Goal: Navigation & Orientation: Find specific page/section

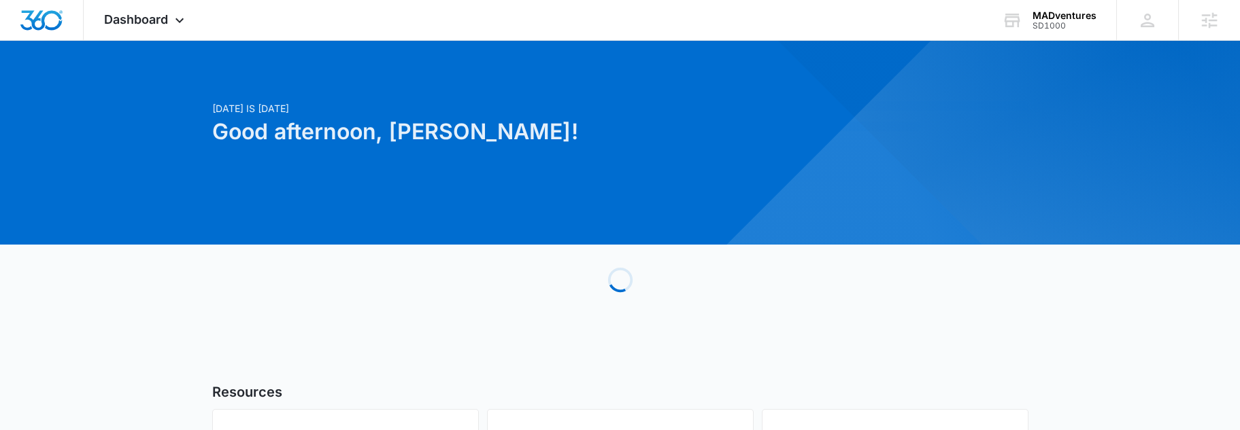
click at [1044, 21] on div "SD1000" at bounding box center [1064, 26] width 64 height 10
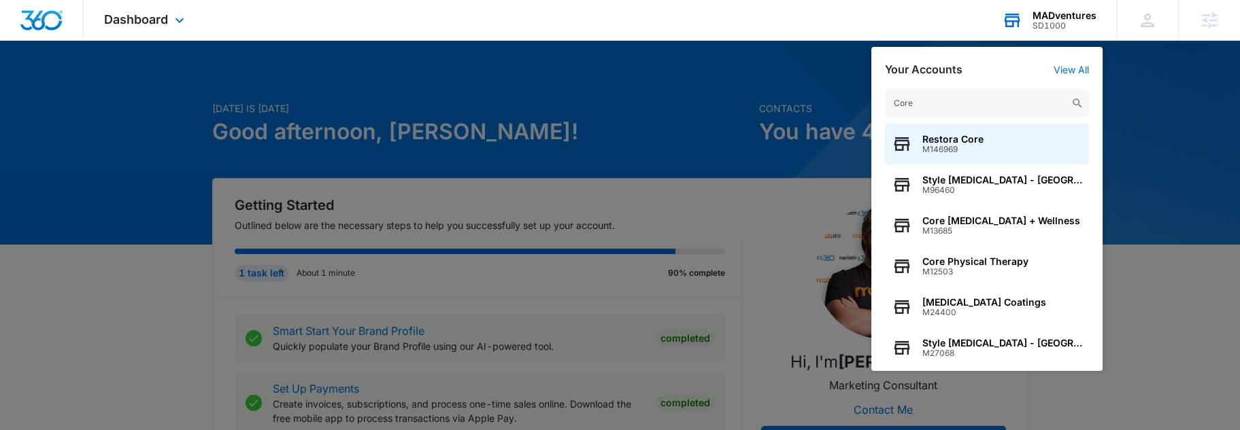
click at [1010, 75] on div "Your Accounts View All" at bounding box center [987, 69] width 204 height 13
click at [969, 102] on input "Core" at bounding box center [987, 103] width 204 height 27
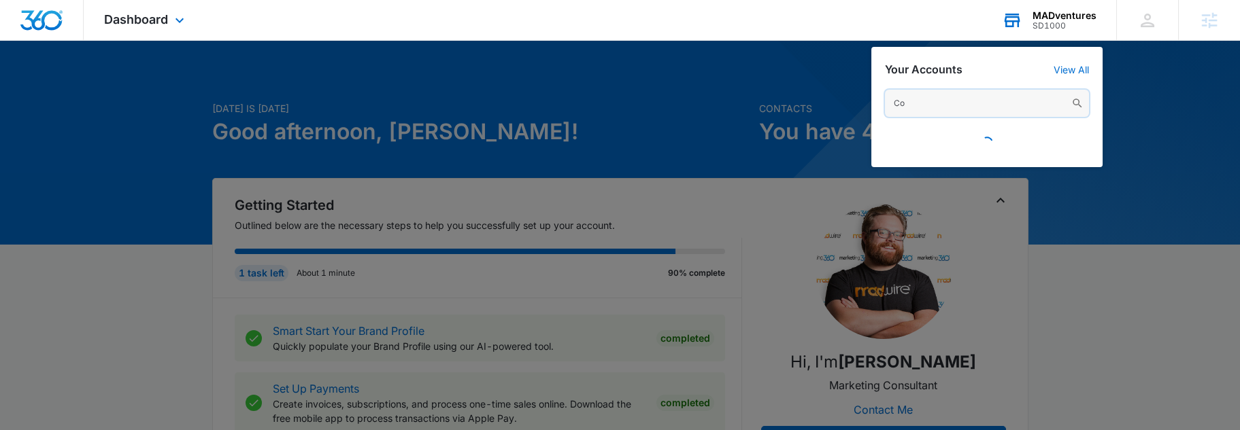
type input "C"
